Goal: Task Accomplishment & Management: Manage account settings

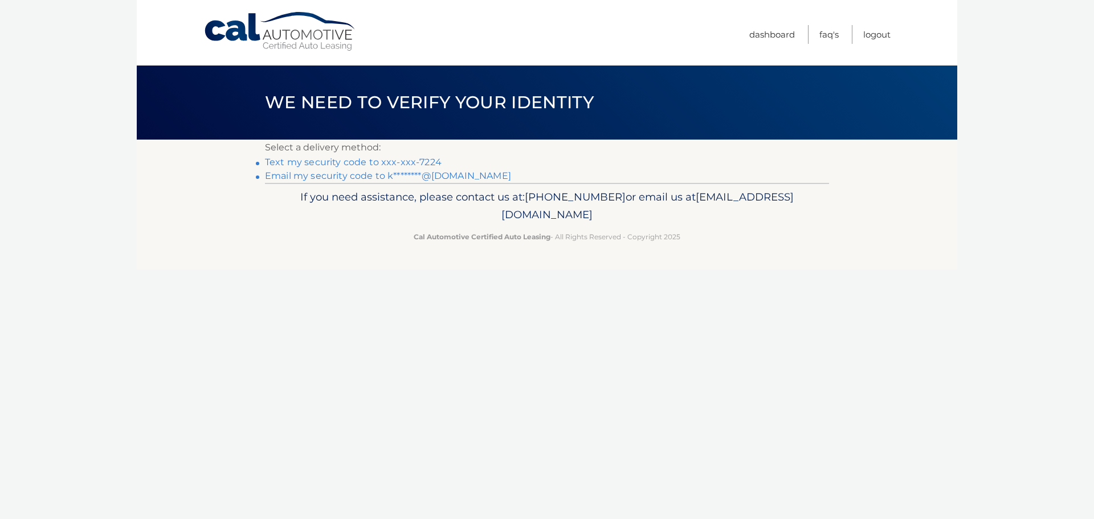
click at [411, 164] on link "Text my security code to xxx-xxx-7224" at bounding box center [353, 162] width 177 height 11
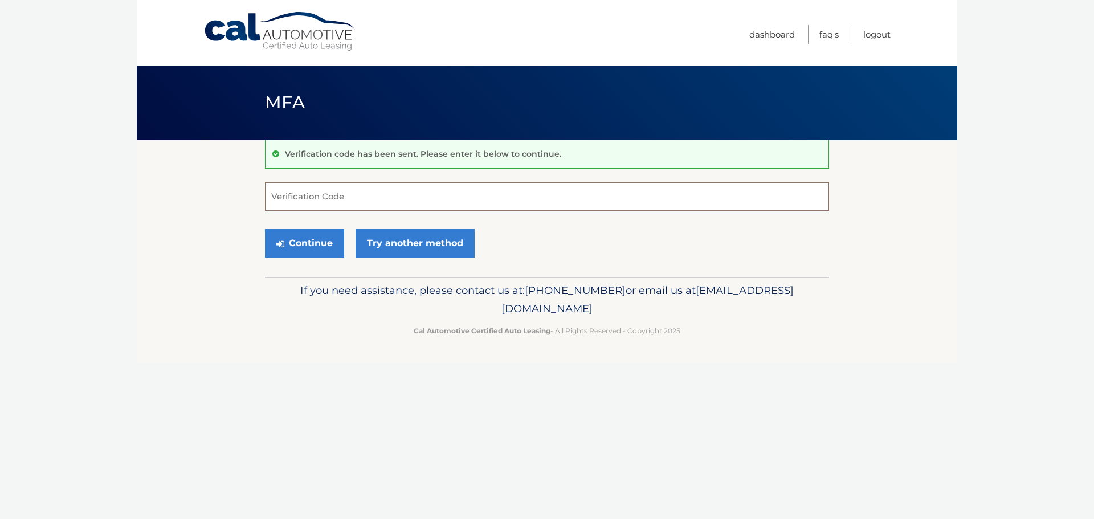
click at [313, 187] on input "Verification Code" at bounding box center [547, 196] width 564 height 28
type input "525847"
click at [265, 229] on button "Continue" at bounding box center [304, 243] width 79 height 28
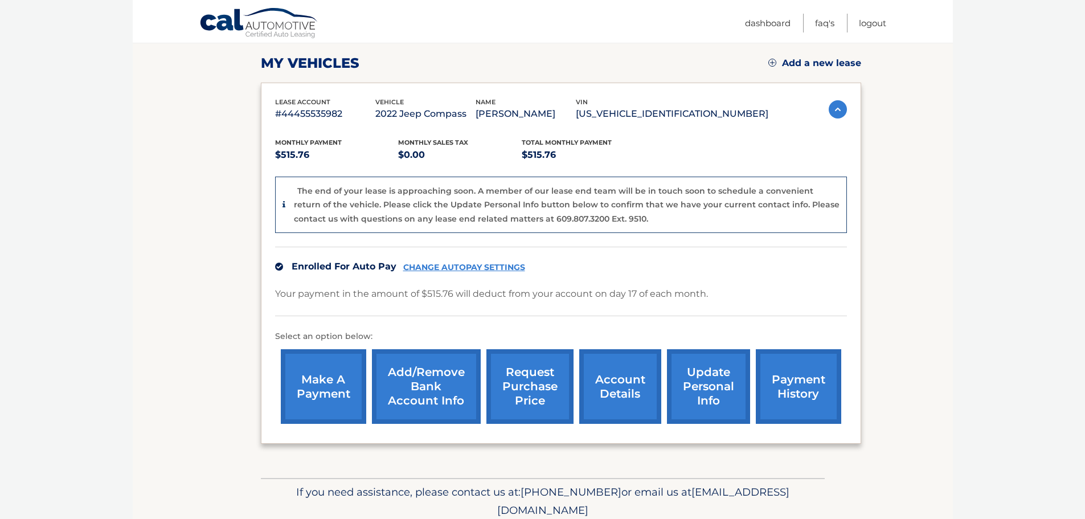
scroll to position [171, 0]
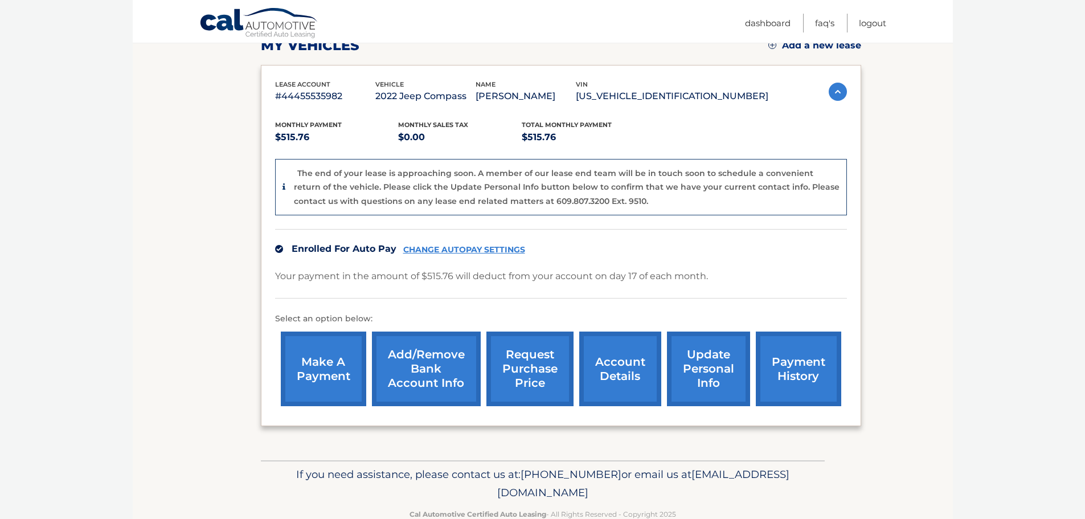
click at [674, 367] on link "update personal info" at bounding box center [708, 369] width 83 height 75
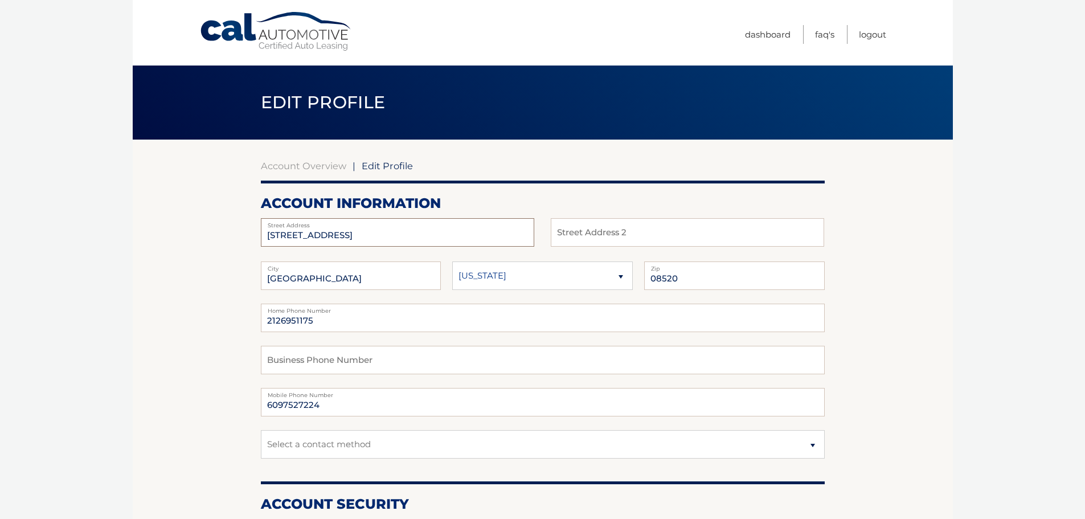
drag, startPoint x: 399, startPoint y: 236, endPoint x: -107, endPoint y: 202, distance: 506.4
click at [0, 202] on html "Cal Automotive Menu Dashboard FAQ's Logout |" at bounding box center [542, 259] width 1085 height 519
type input "22 Woodland Drive"
drag, startPoint x: 383, startPoint y: 318, endPoint x: 209, endPoint y: 303, distance: 174.4
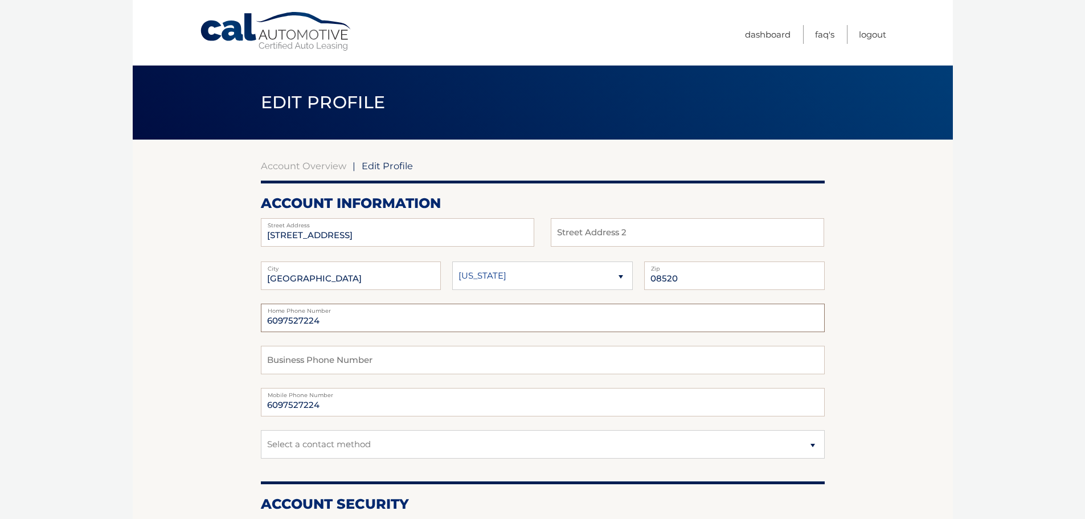
type input "6097527224"
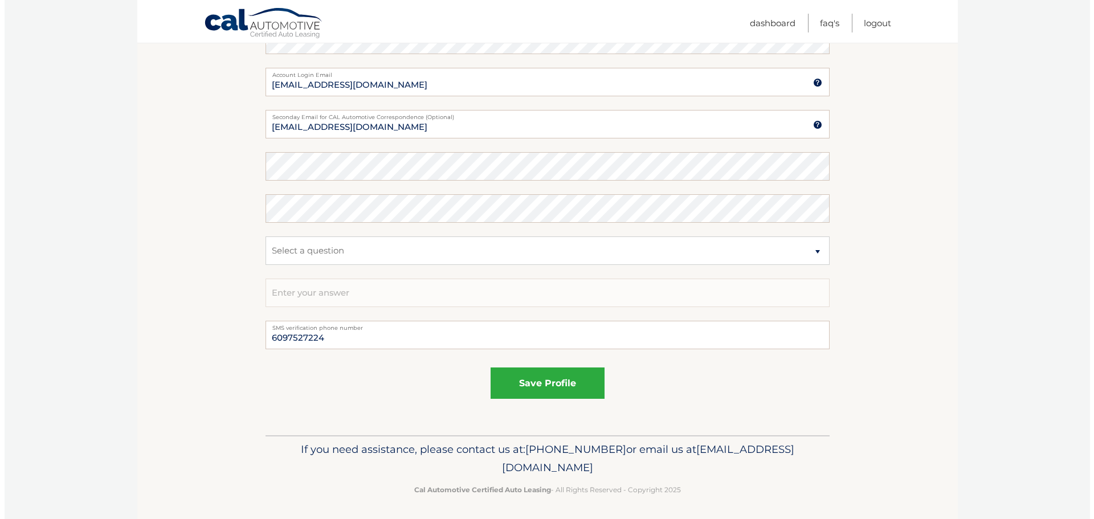
scroll to position [537, 0]
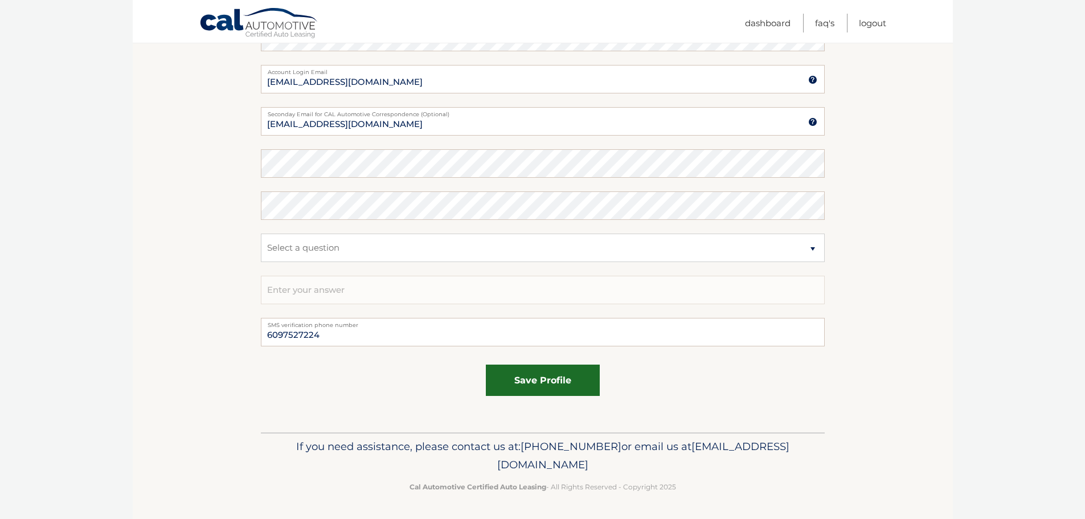
click at [590, 393] on button "save profile" at bounding box center [543, 380] width 114 height 31
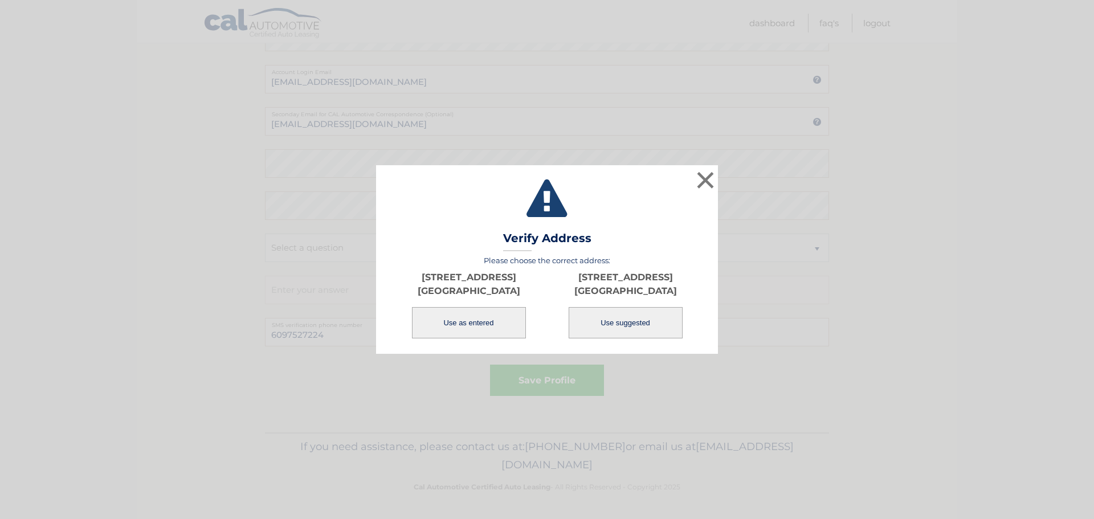
click at [649, 322] on button "Use suggested" at bounding box center [625, 322] width 114 height 31
type input "22 WOODLAND DR"
select select "NJ"
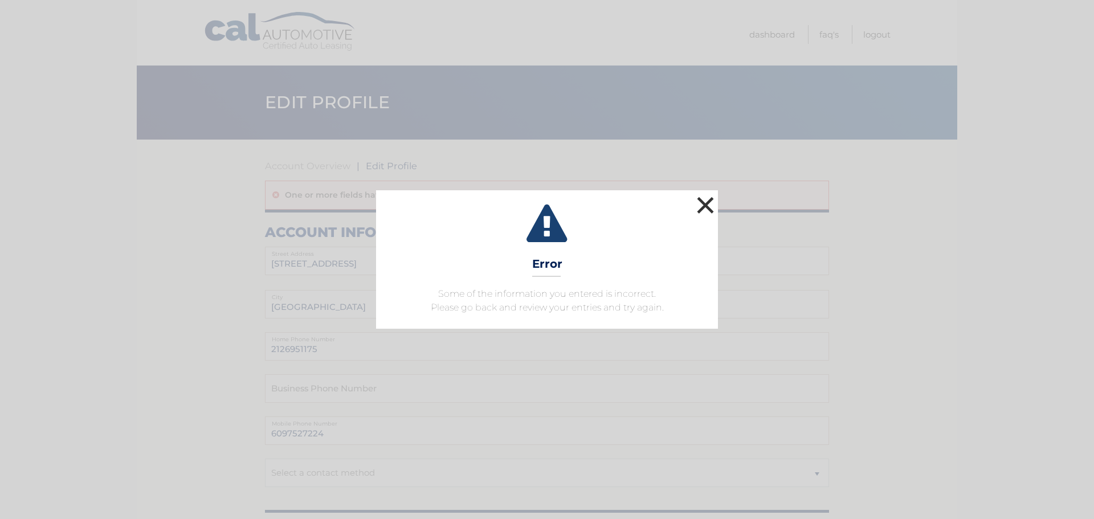
click at [702, 199] on button "×" at bounding box center [705, 205] width 23 height 23
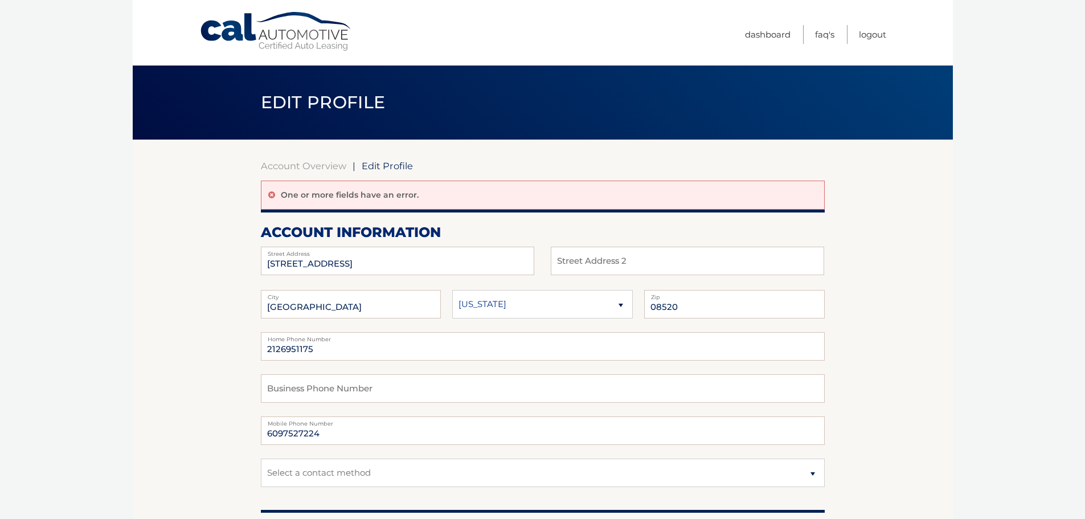
click at [513, 301] on select "[US_STATE] [US_STATE] [US_STATE] [US_STATE] [US_STATE]" at bounding box center [542, 304] width 181 height 28
select select "NJ"
click at [452, 290] on select "[US_STATE] [US_STATE] [US_STATE] [US_STATE] [US_STATE]" at bounding box center [542, 304] width 181 height 28
drag, startPoint x: 365, startPoint y: 354, endPoint x: 18, endPoint y: 349, distance: 347.5
click at [18, 349] on body "Cal Automotive Menu Dashboard FAQ's Logout | Zip" at bounding box center [542, 259] width 1085 height 519
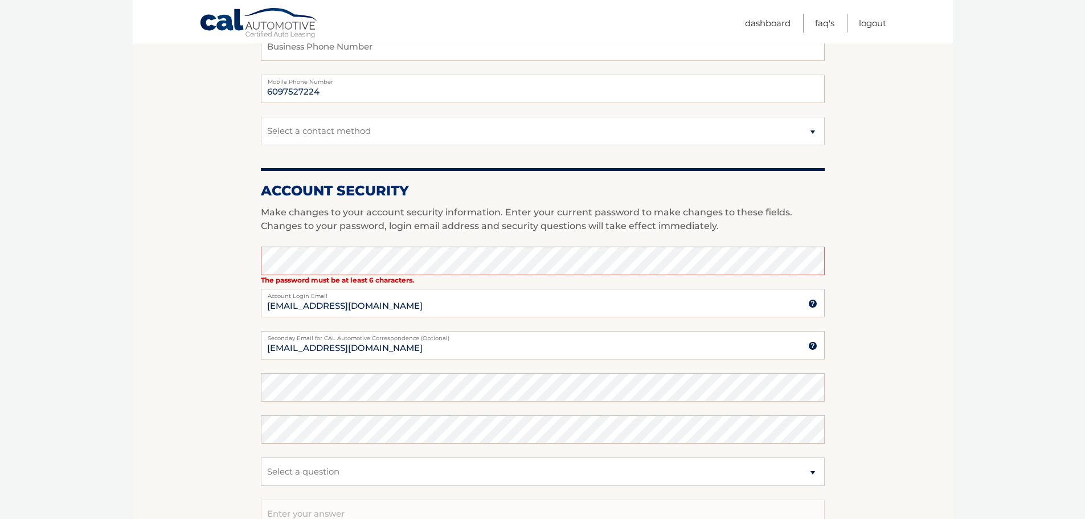
scroll to position [399, 0]
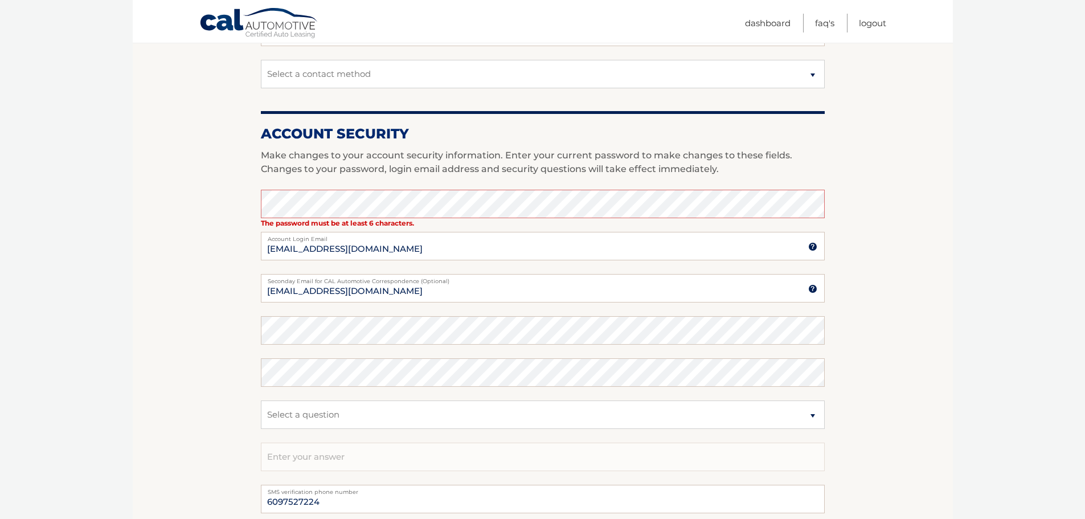
type input "6097527224"
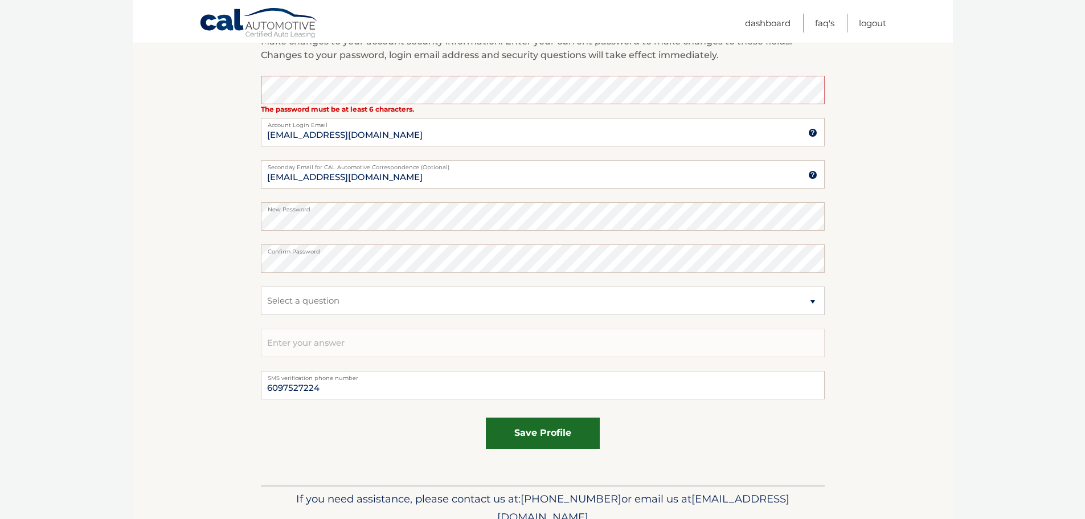
click at [528, 435] on button "save profile" at bounding box center [543, 433] width 114 height 31
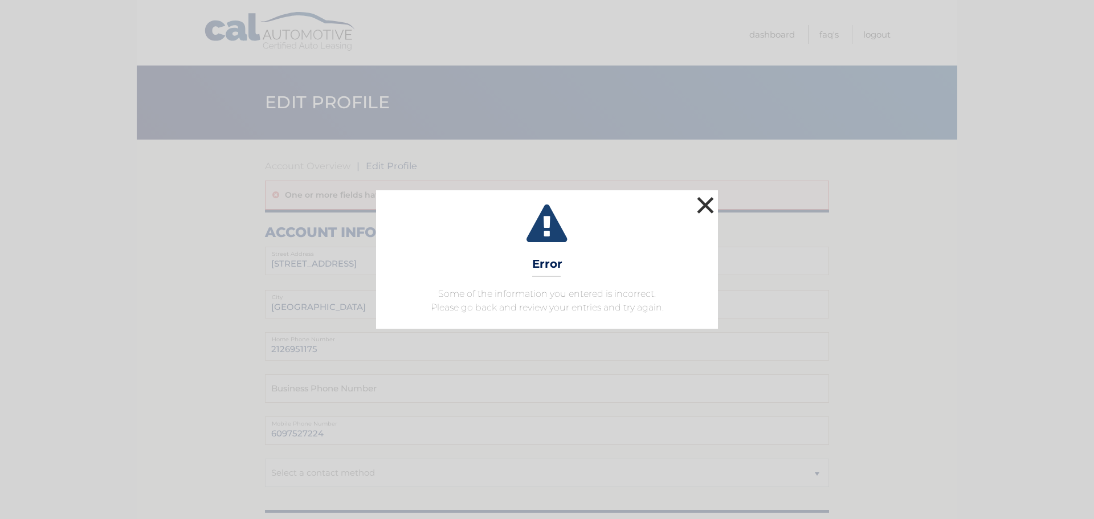
click at [712, 198] on button "×" at bounding box center [705, 205] width 23 height 23
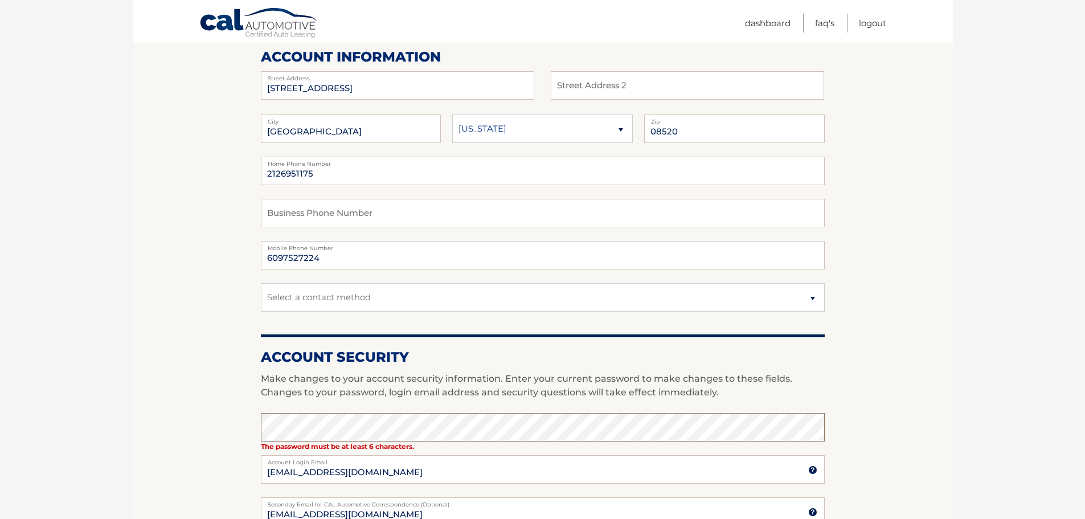
scroll to position [171, 0]
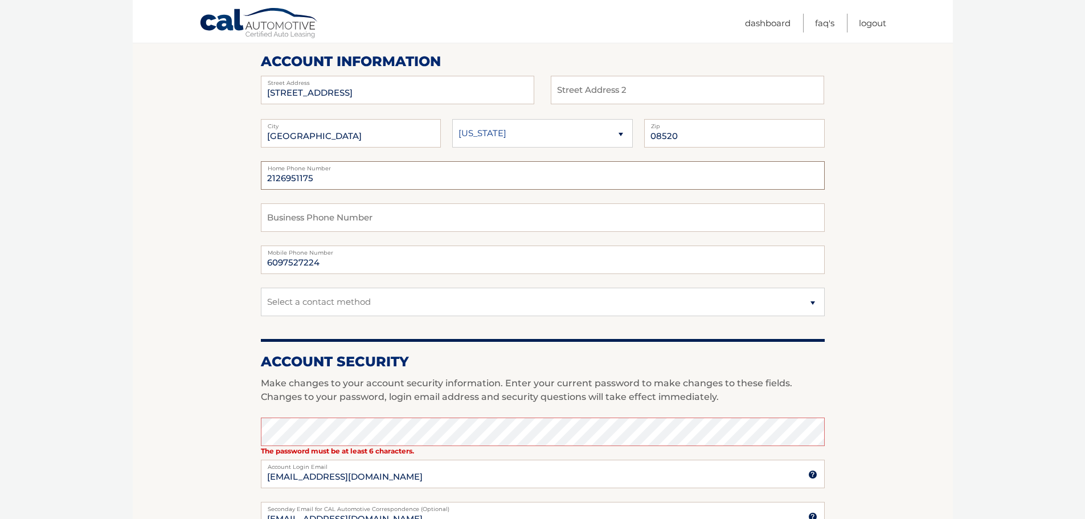
drag, startPoint x: 370, startPoint y: 184, endPoint x: 9, endPoint y: 162, distance: 362.4
click at [9, 162] on body "Cal Automotive Menu Dashboard FAQ's Logout | Zip" at bounding box center [542, 88] width 1085 height 519
type input "097527724"
click at [476, 138] on select "[US_STATE] [US_STATE] [US_STATE] [US_STATE] [US_STATE]" at bounding box center [542, 133] width 181 height 28
select select "NJ"
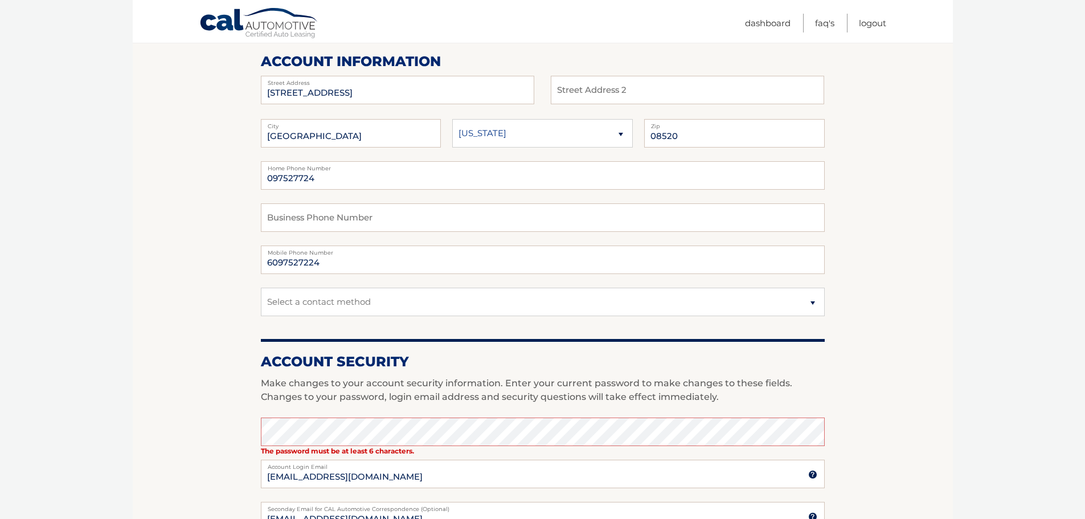
click at [452, 119] on select "[US_STATE] [US_STATE] [US_STATE] [US_STATE] [US_STATE]" at bounding box center [542, 133] width 181 height 28
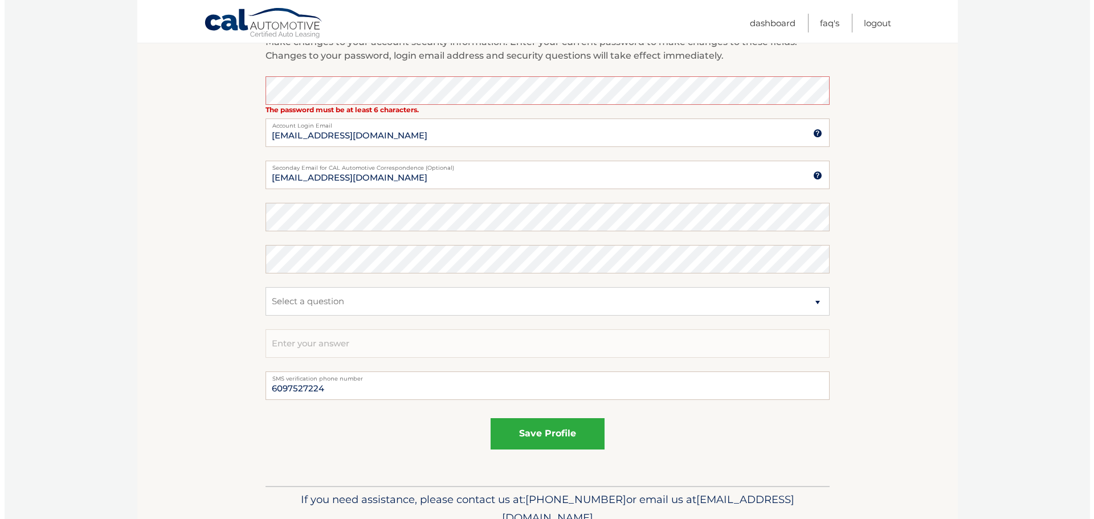
scroll to position [513, 0]
click at [556, 435] on button "save profile" at bounding box center [543, 433] width 114 height 31
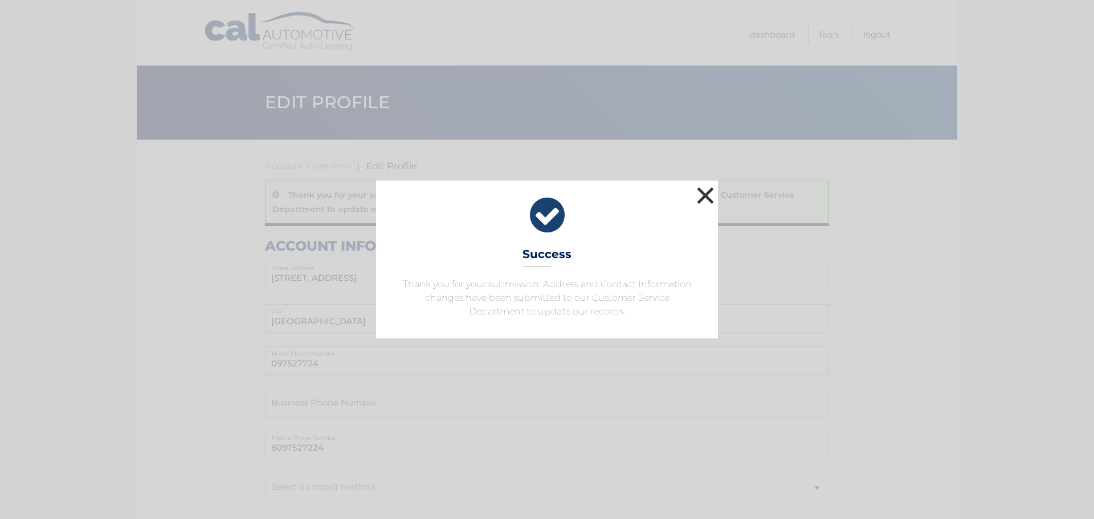
click at [702, 189] on button "×" at bounding box center [705, 195] width 23 height 23
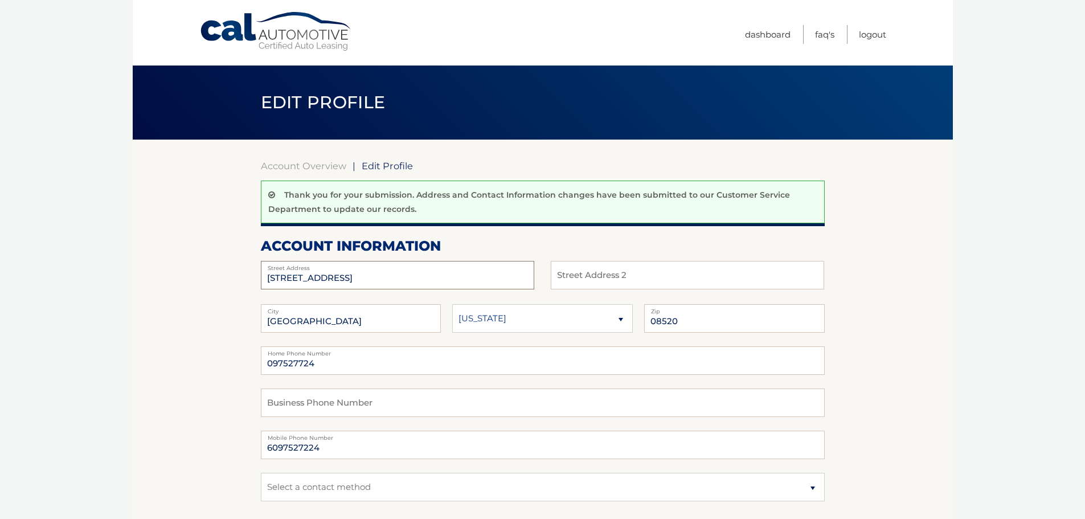
click at [406, 281] on input "[STREET_ADDRESS]" at bounding box center [397, 275] width 273 height 28
drag, startPoint x: 425, startPoint y: 275, endPoint x: -92, endPoint y: 263, distance: 517.3
click at [0, 263] on html "Cal Automotive Menu Dashboard FAQ's Logout |" at bounding box center [542, 259] width 1085 height 519
type input "[STREET_ADDRESS]"
click at [267, 359] on input "097527724" at bounding box center [543, 360] width 564 height 28
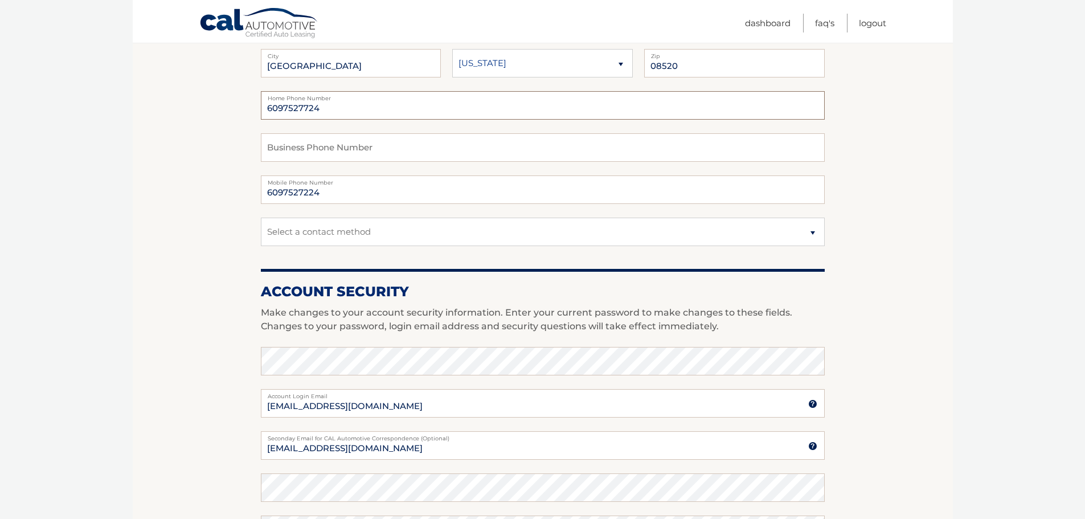
scroll to position [285, 0]
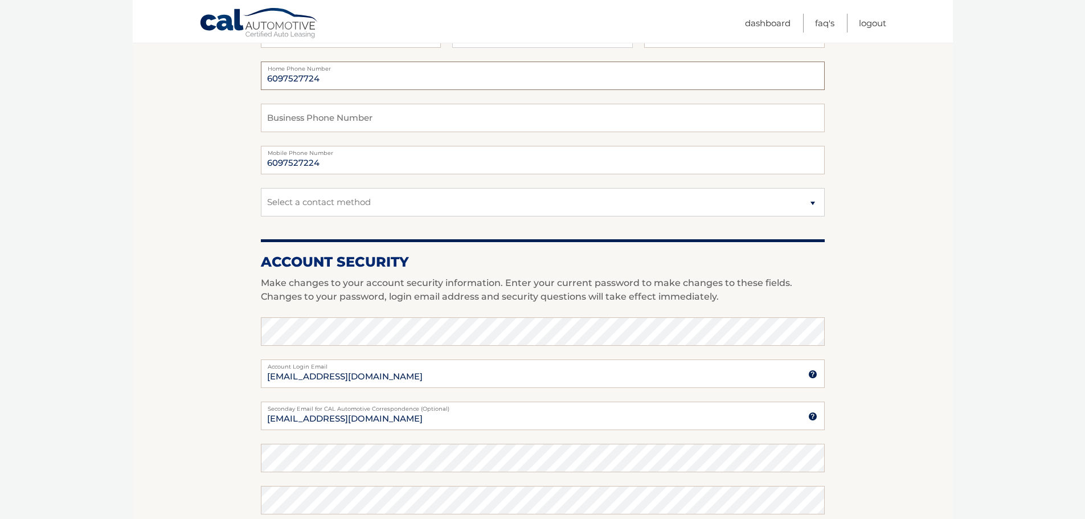
type input "6097527724"
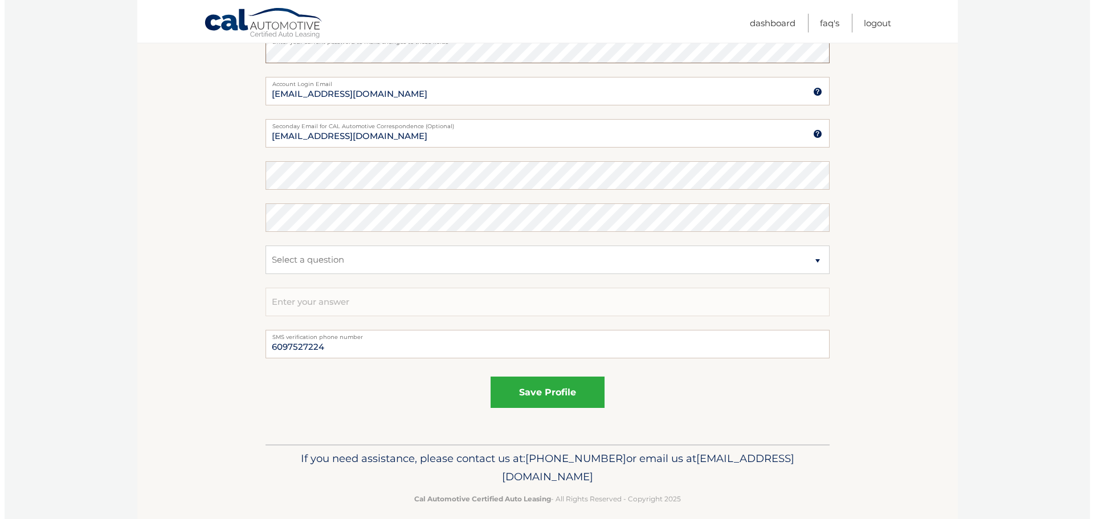
scroll to position [570, 0]
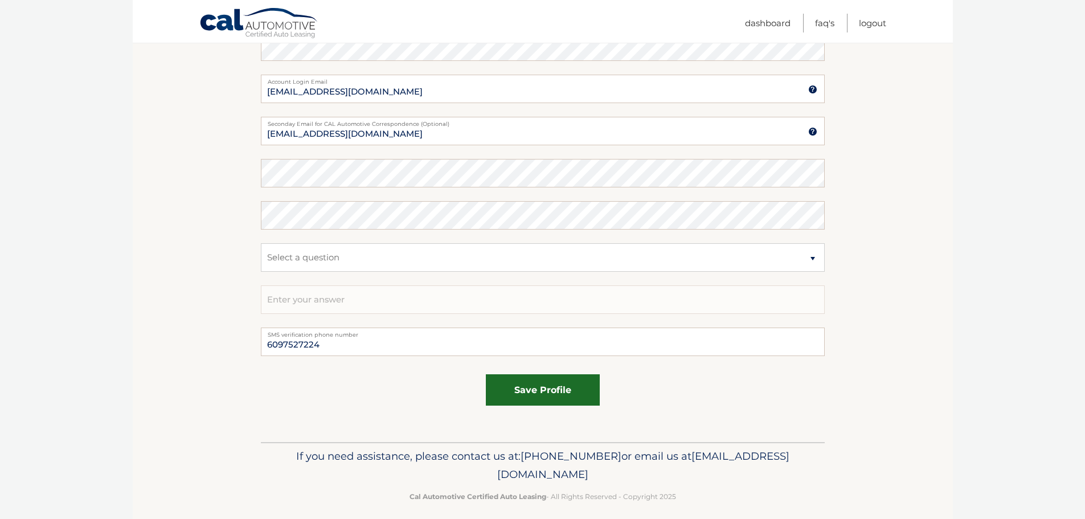
click at [531, 389] on button "save profile" at bounding box center [543, 389] width 114 height 31
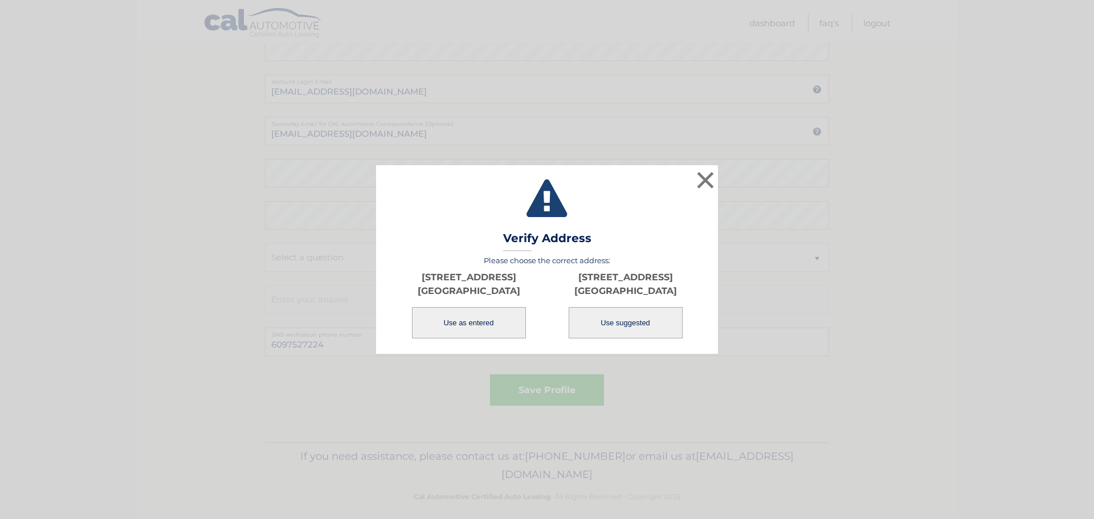
click at [609, 325] on button "Use suggested" at bounding box center [625, 322] width 114 height 31
type input "[STREET_ADDRESS]"
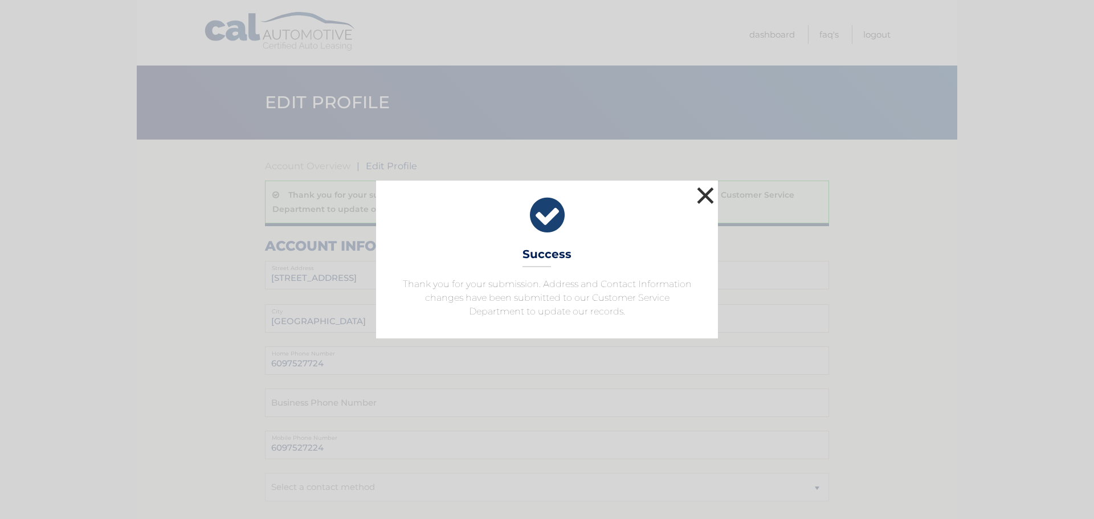
click at [708, 186] on button "×" at bounding box center [705, 195] width 23 height 23
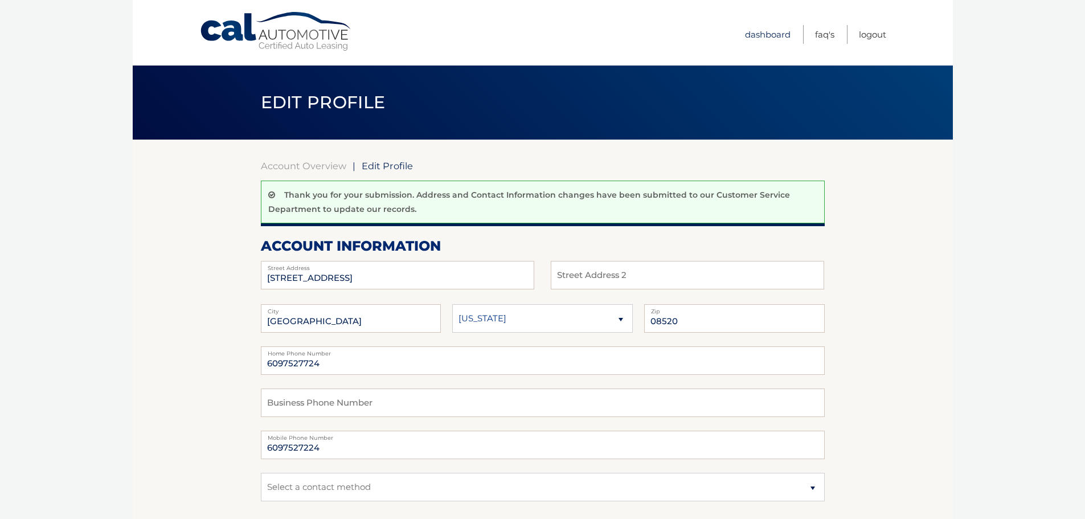
click at [763, 37] on link "Dashboard" at bounding box center [768, 34] width 46 height 19
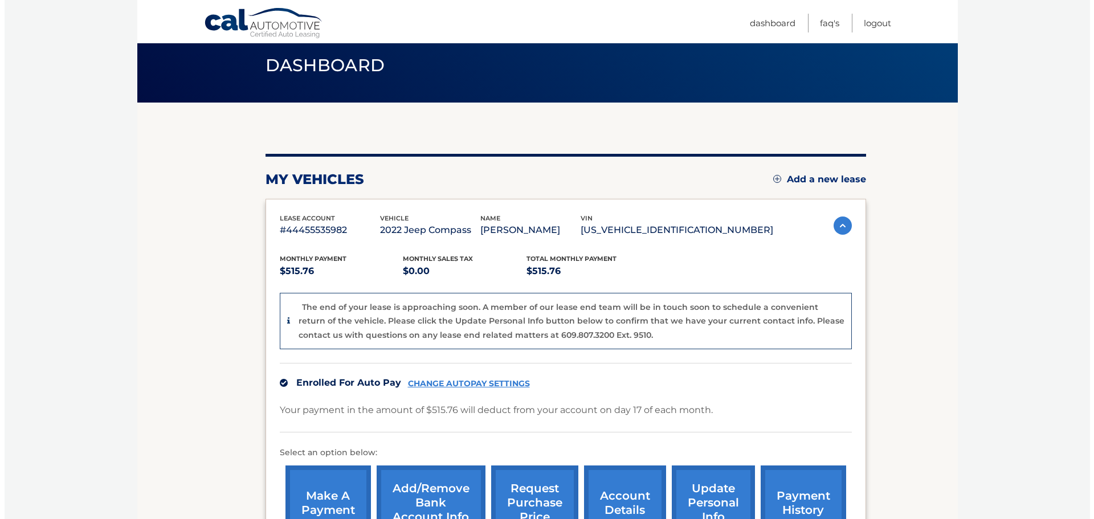
scroll to position [57, 0]
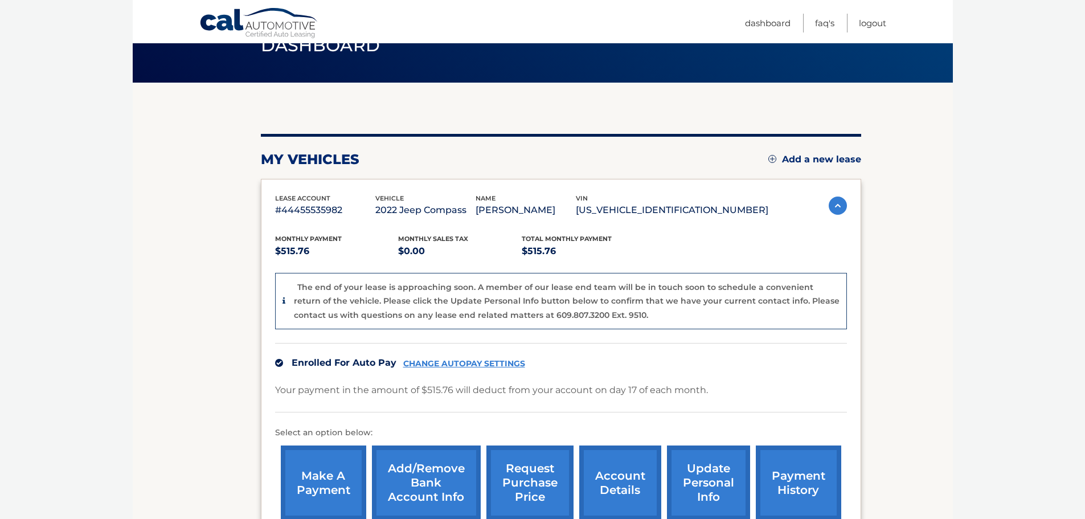
click at [511, 477] on link "request purchase price" at bounding box center [529, 482] width 87 height 75
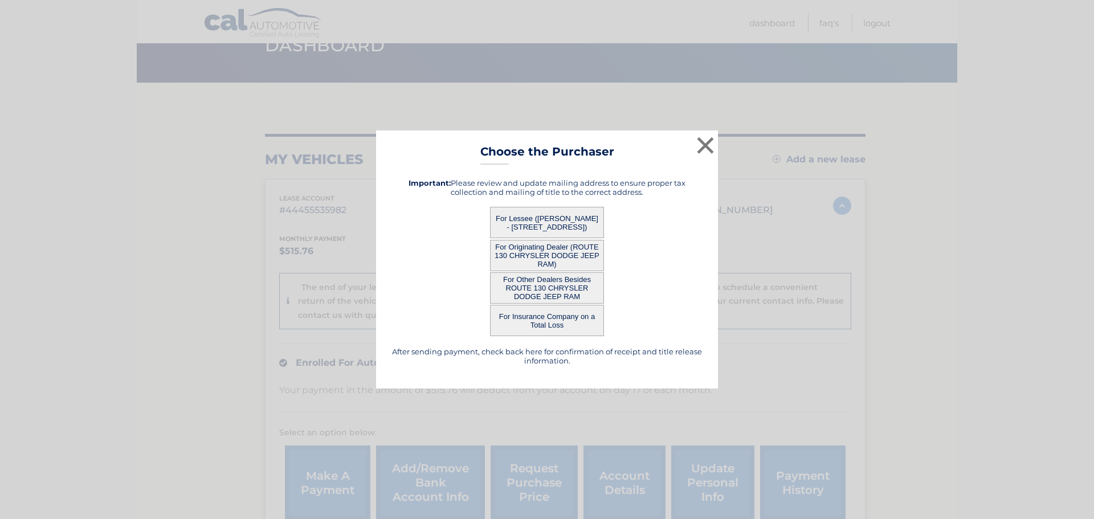
click at [588, 285] on button "For Other Dealers Besides ROUTE 130 CHRYSLER DODGE JEEP RAM" at bounding box center [547, 287] width 114 height 31
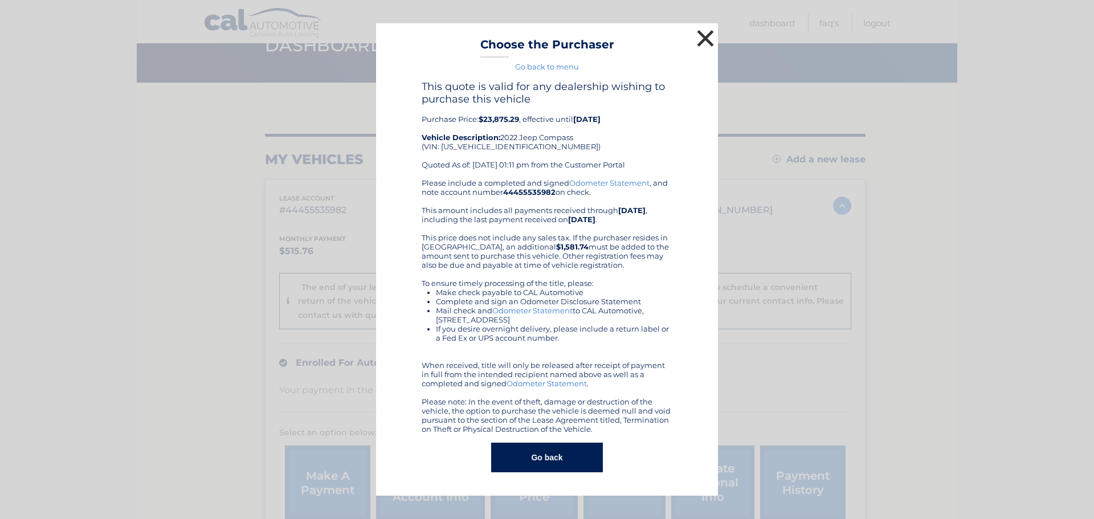
click at [699, 38] on button "×" at bounding box center [705, 38] width 23 height 23
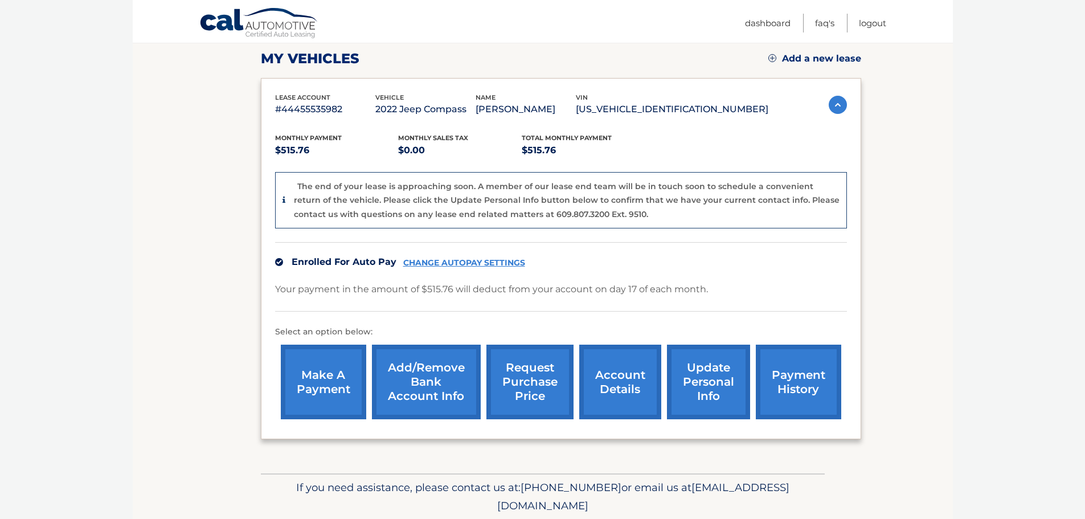
scroll to position [115, 0]
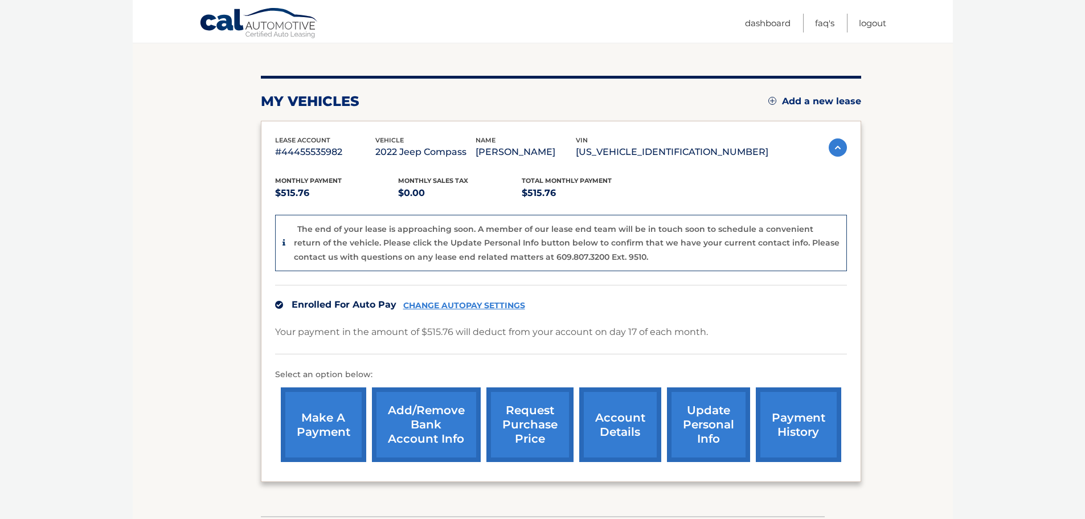
click at [598, 421] on link "account details" at bounding box center [620, 424] width 82 height 75
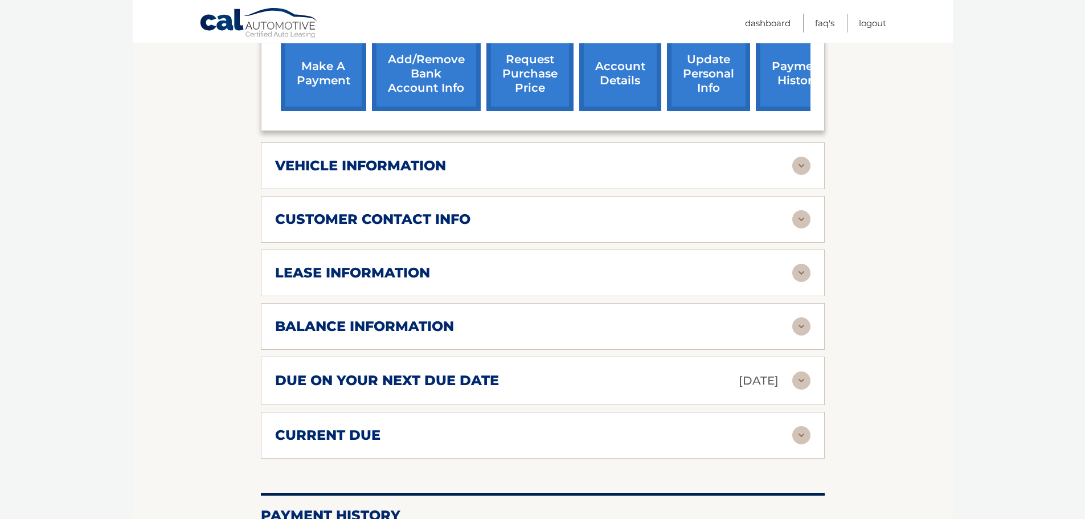
scroll to position [397, 0]
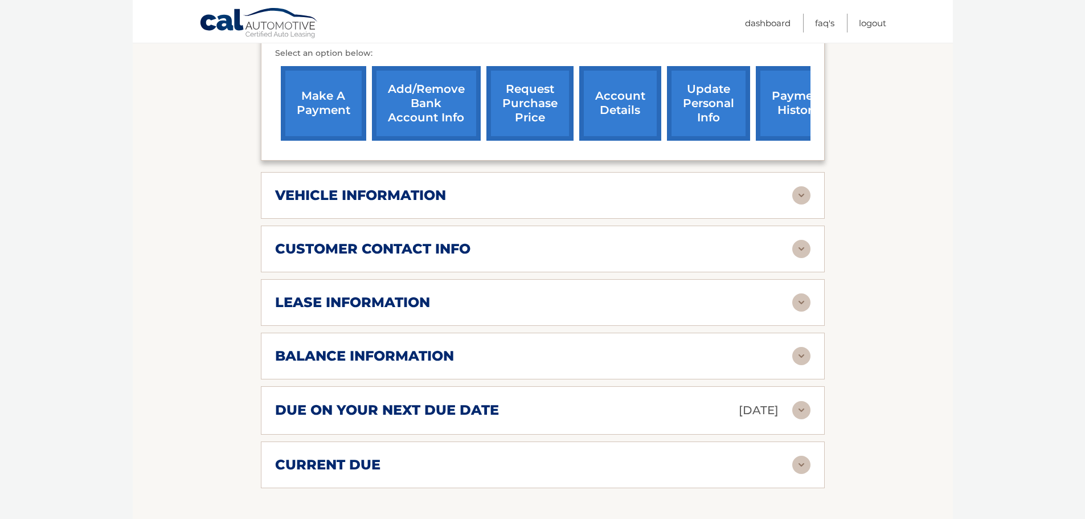
click at [463, 347] on div "balance information" at bounding box center [533, 355] width 517 height 17
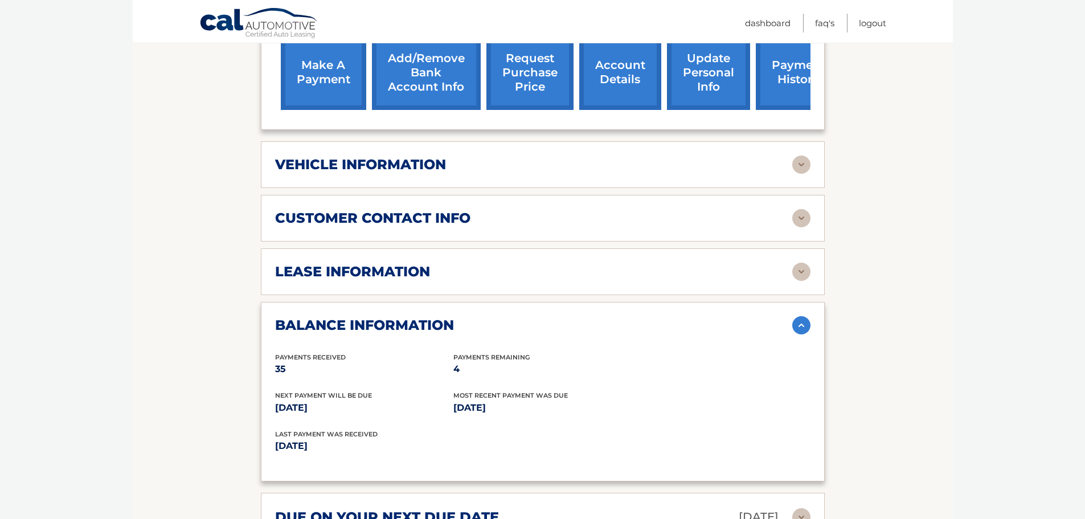
scroll to position [454, 0]
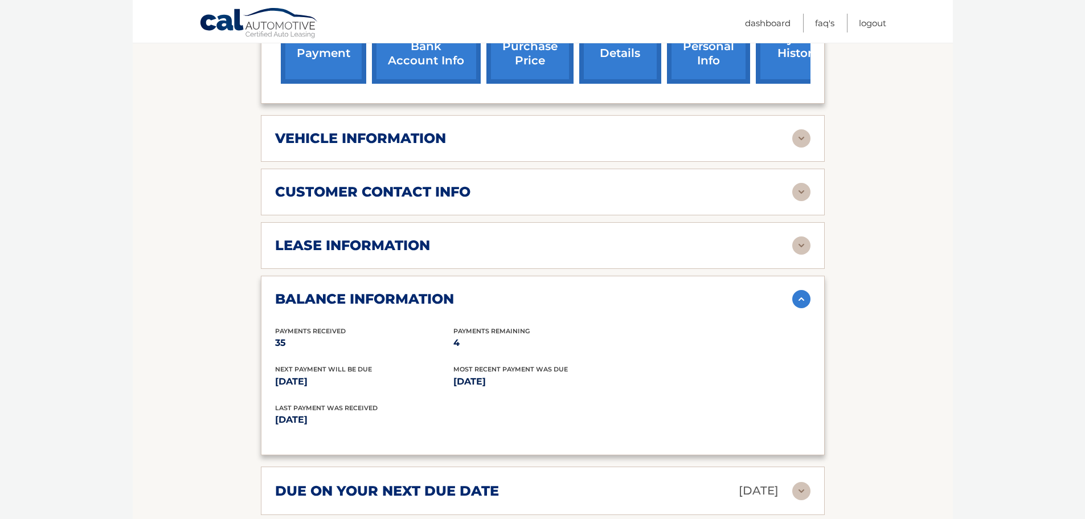
click at [385, 237] on h2 "lease information" at bounding box center [352, 245] width 155 height 17
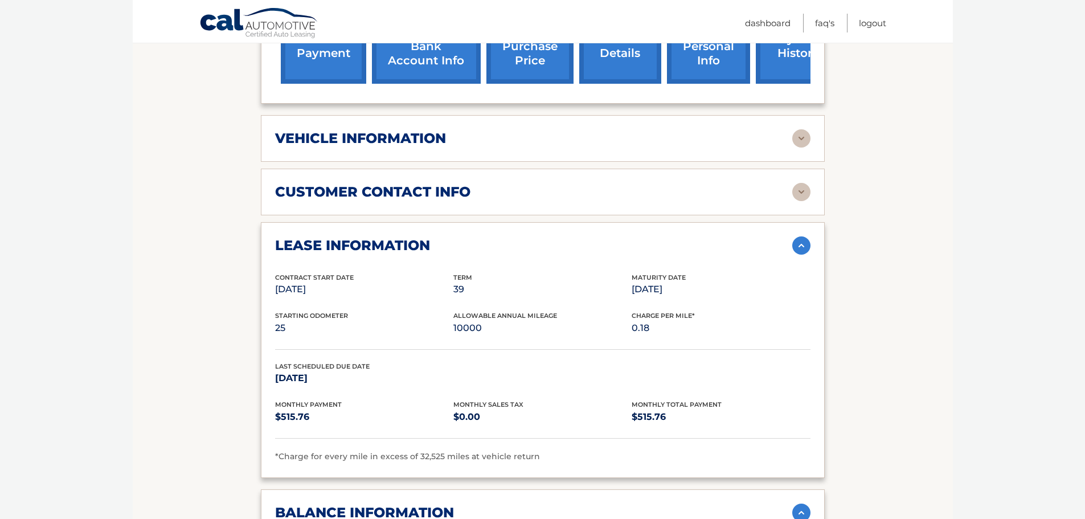
click at [688, 183] on div "customer contact info" at bounding box center [533, 191] width 517 height 17
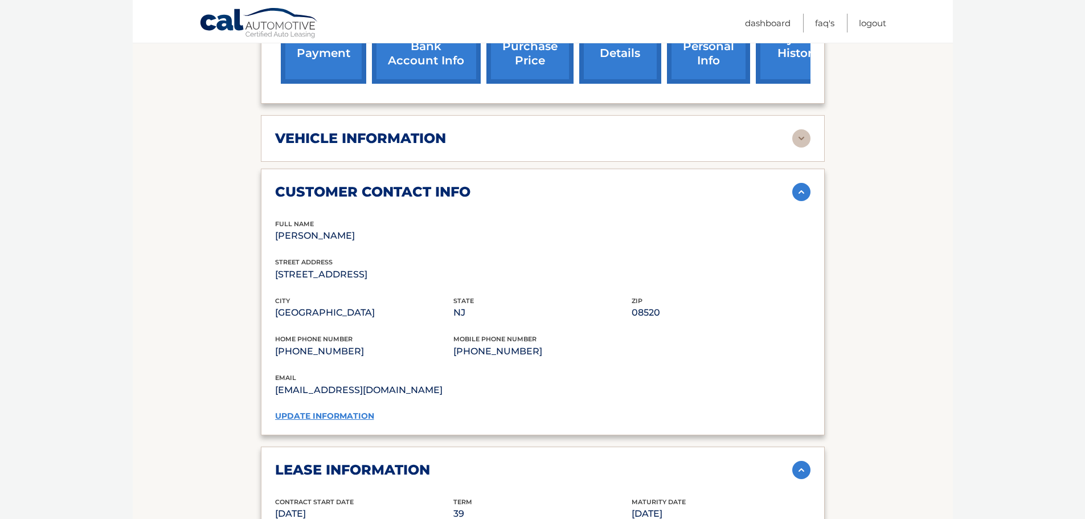
click at [686, 183] on div "customer contact info" at bounding box center [533, 191] width 517 height 17
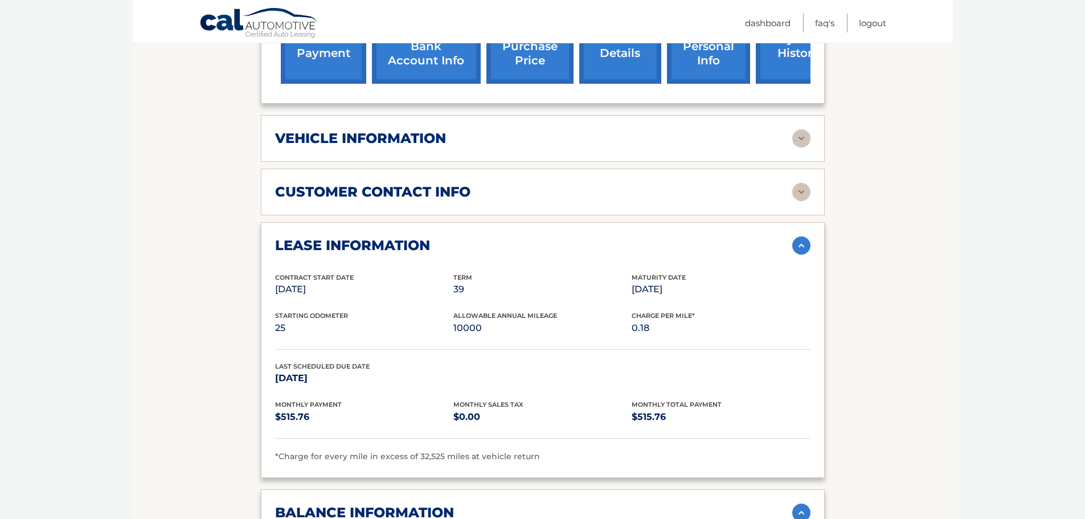
click at [682, 130] on div "vehicle information" at bounding box center [533, 138] width 517 height 17
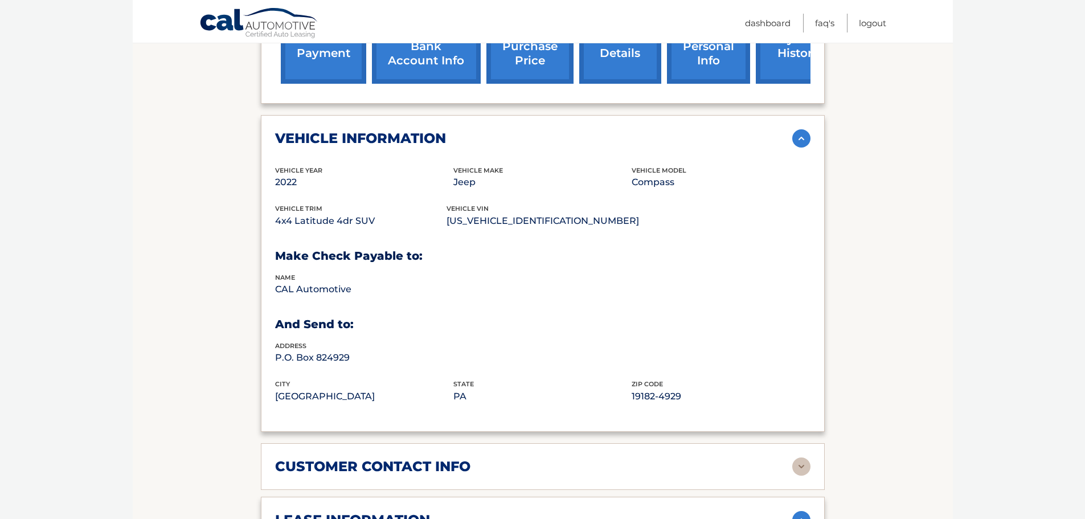
click at [682, 130] on div "vehicle information" at bounding box center [533, 138] width 517 height 17
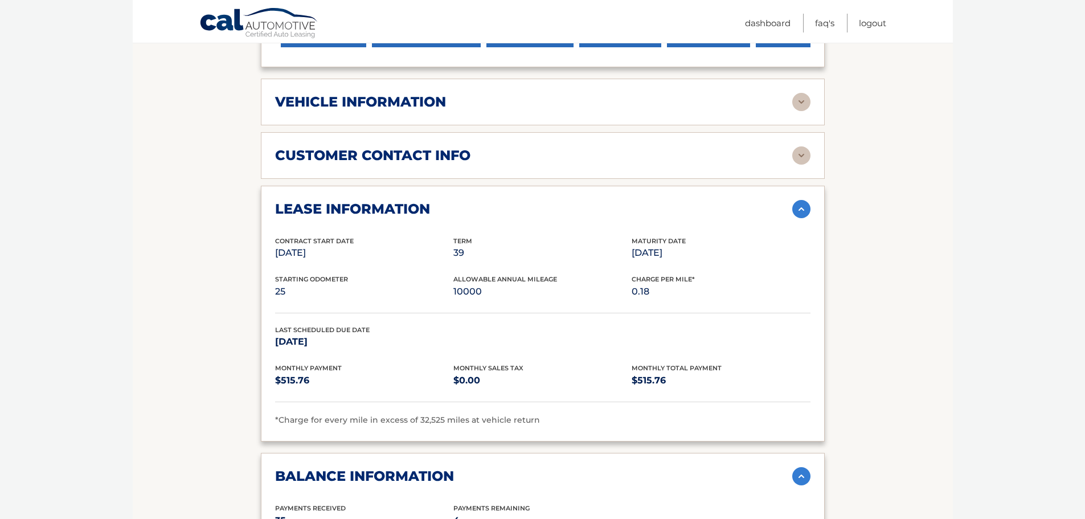
scroll to position [463, 0]
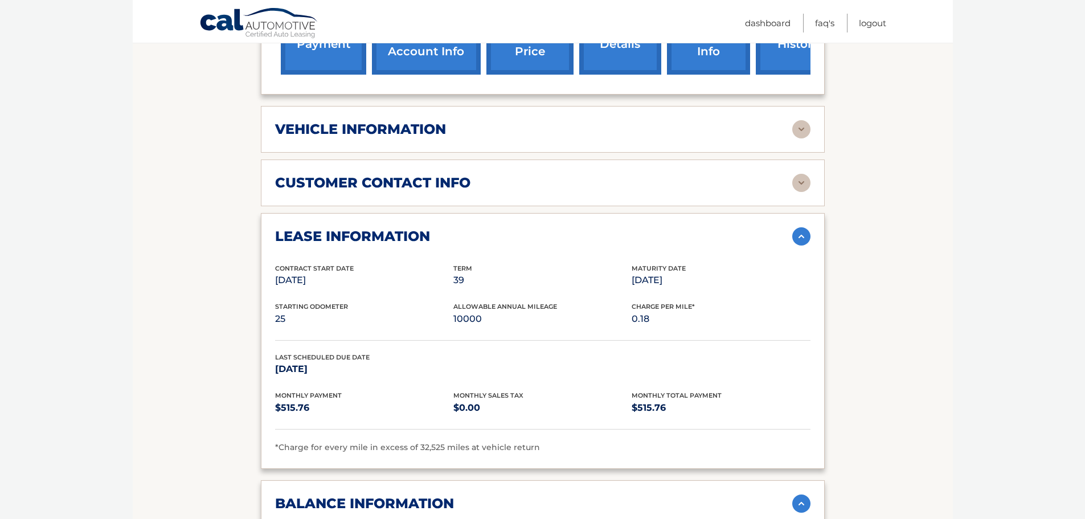
click at [797, 227] on img at bounding box center [801, 236] width 18 height 18
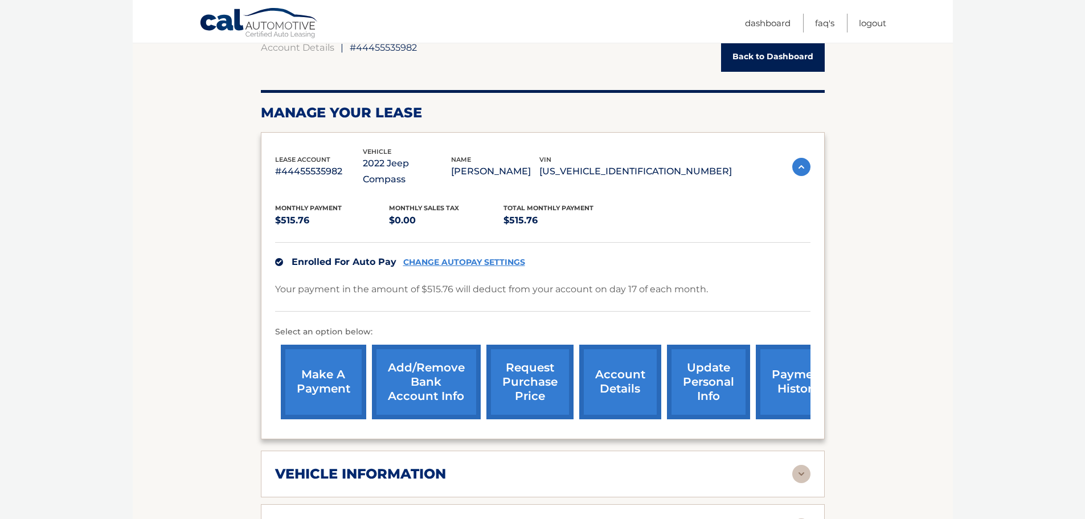
scroll to position [121, 0]
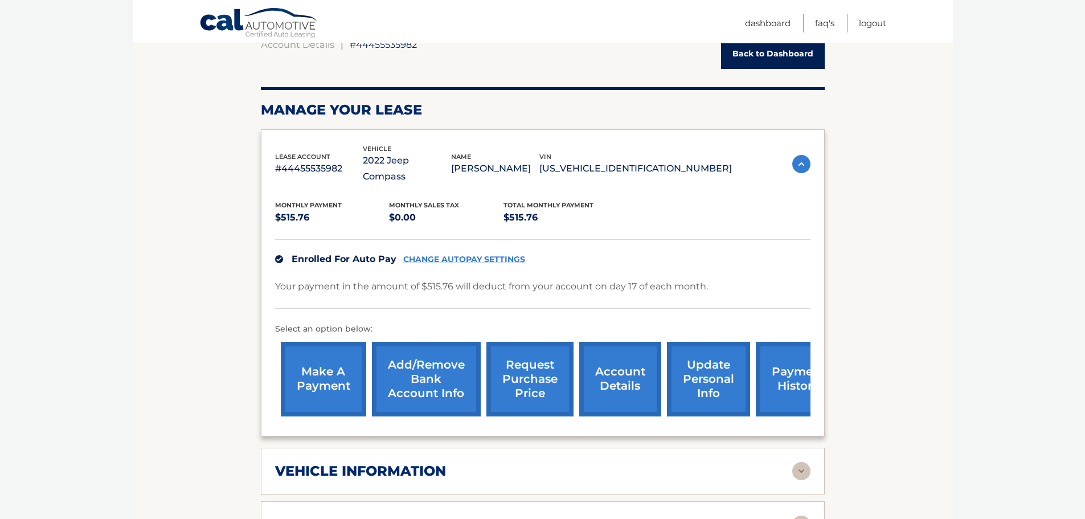
click at [635, 389] on link "account details" at bounding box center [620, 379] width 82 height 75
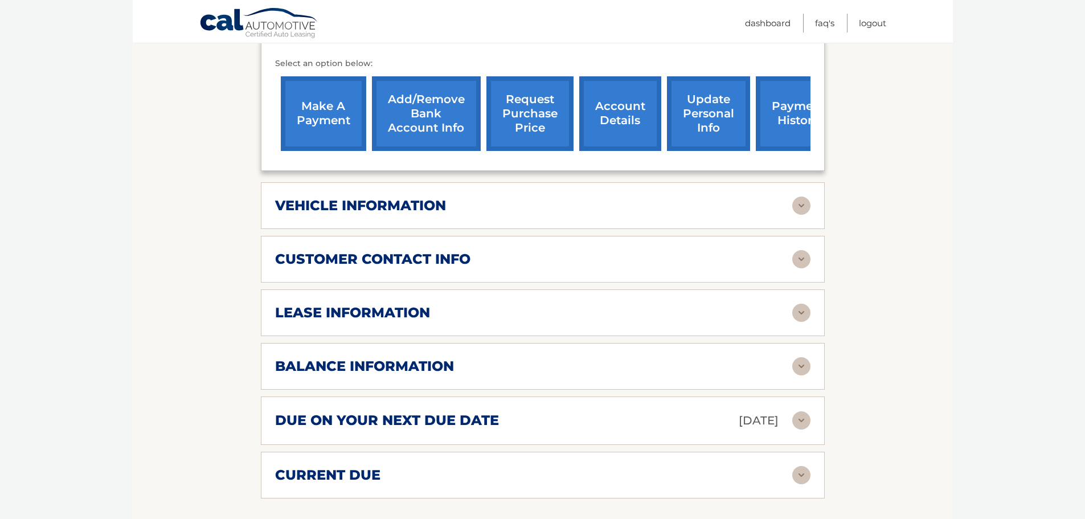
scroll to position [399, 0]
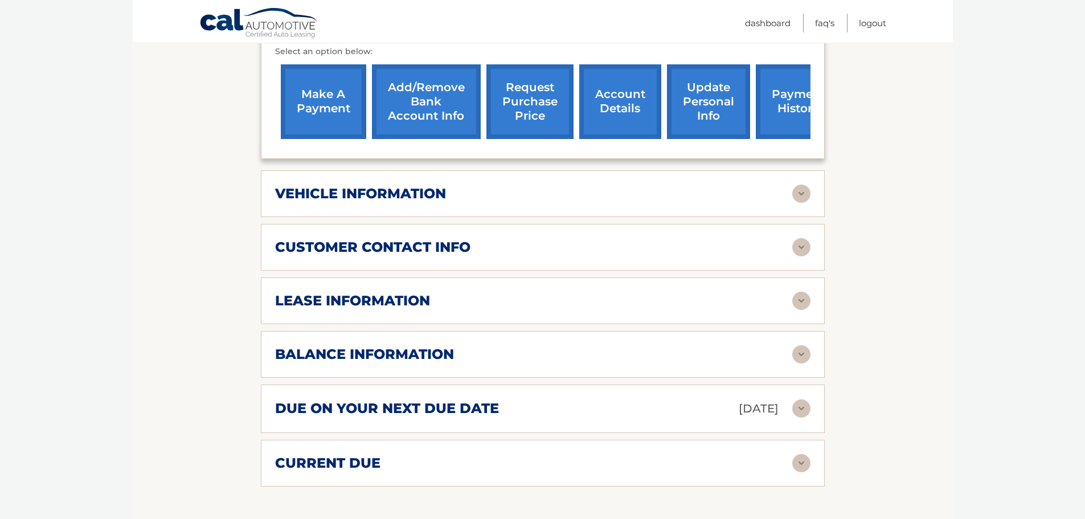
click at [534, 292] on div "lease information" at bounding box center [533, 300] width 517 height 17
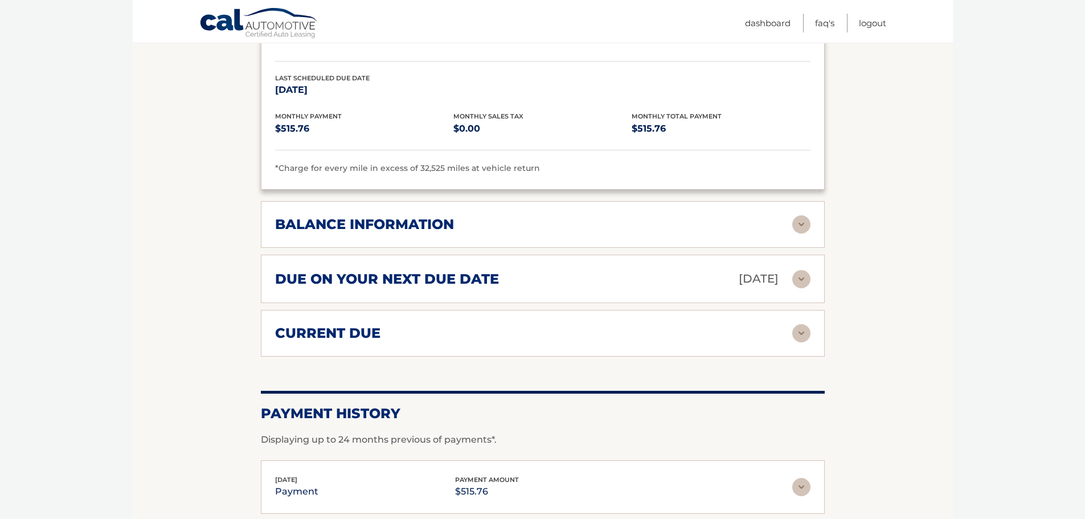
scroll to position [797, 0]
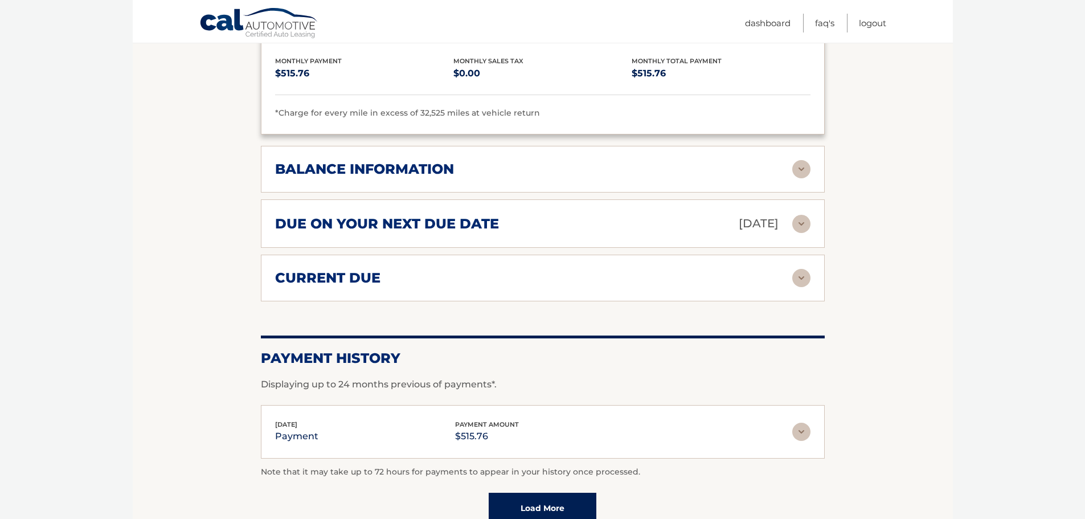
click at [508, 166] on div "balance information Payments Received 35 Payments Remaining 4 Next Payment will…" at bounding box center [543, 169] width 564 height 47
click at [492, 161] on div "balance information" at bounding box center [533, 169] width 517 height 17
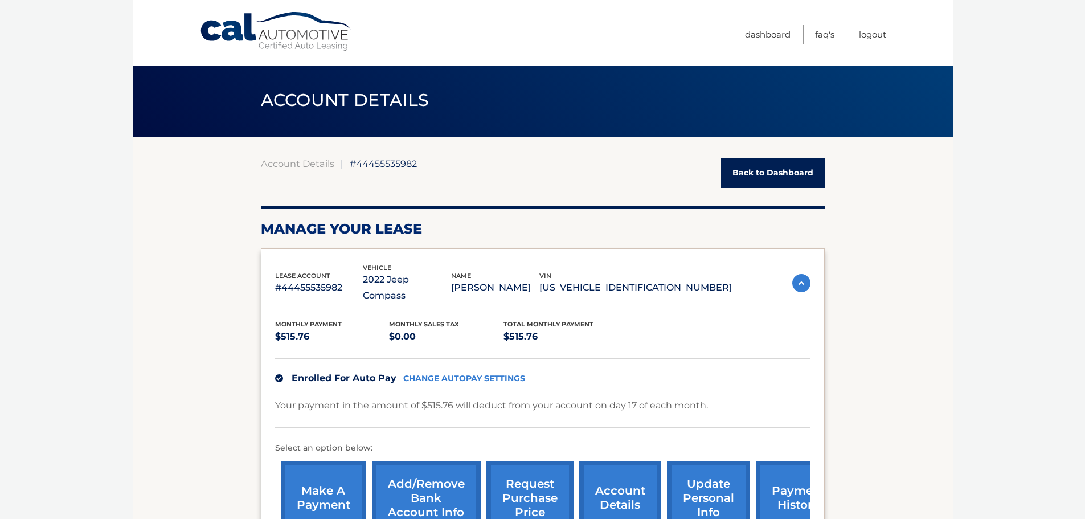
scroll to position [0, 0]
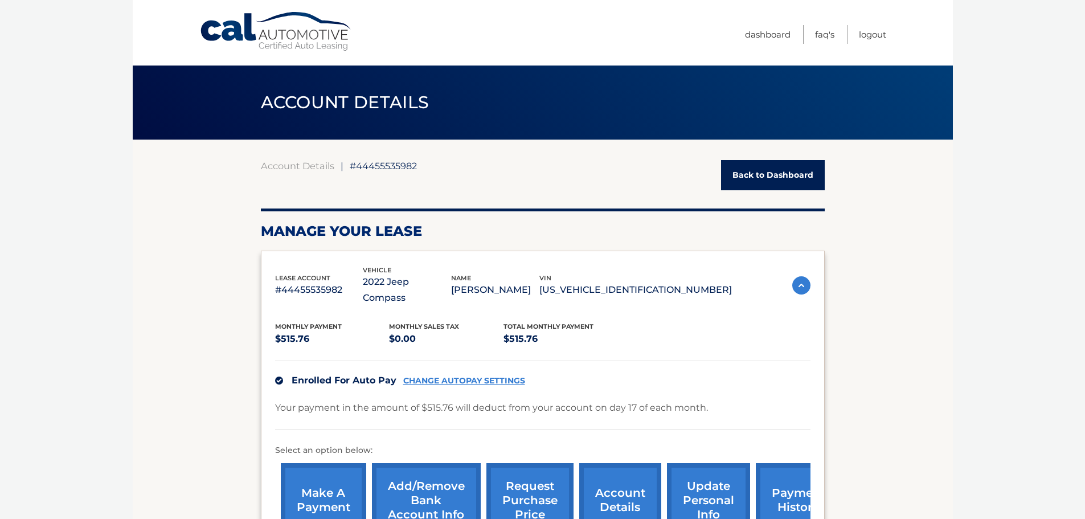
click at [759, 186] on link "Back to Dashboard" at bounding box center [773, 175] width 104 height 30
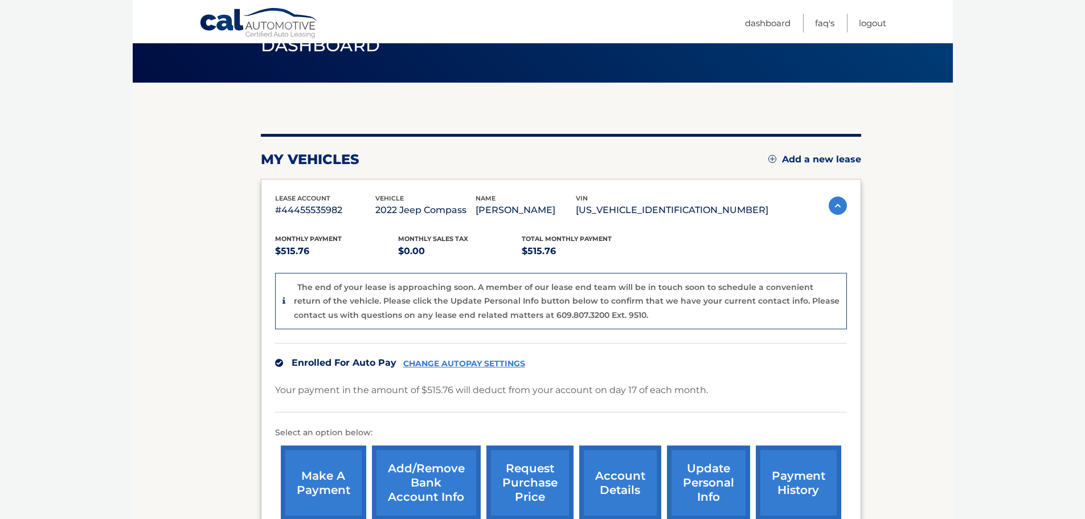
scroll to position [114, 0]
